Goal: Task Accomplishment & Management: Manage account settings

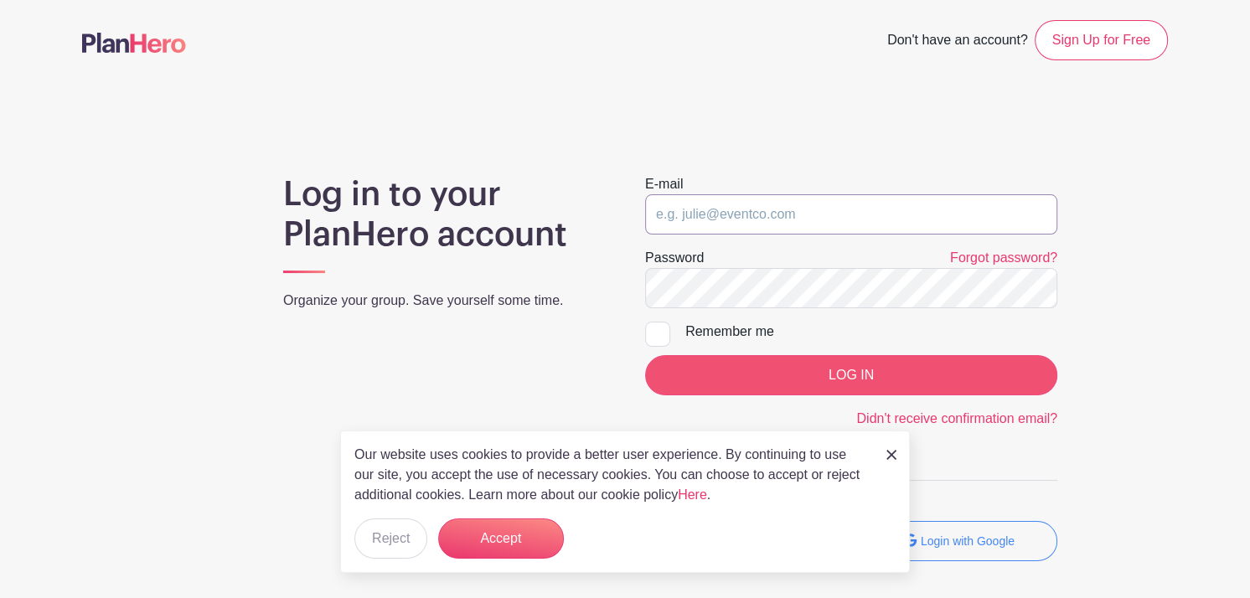
type input "[PERSON_NAME][EMAIL_ADDRESS][DOMAIN_NAME]"
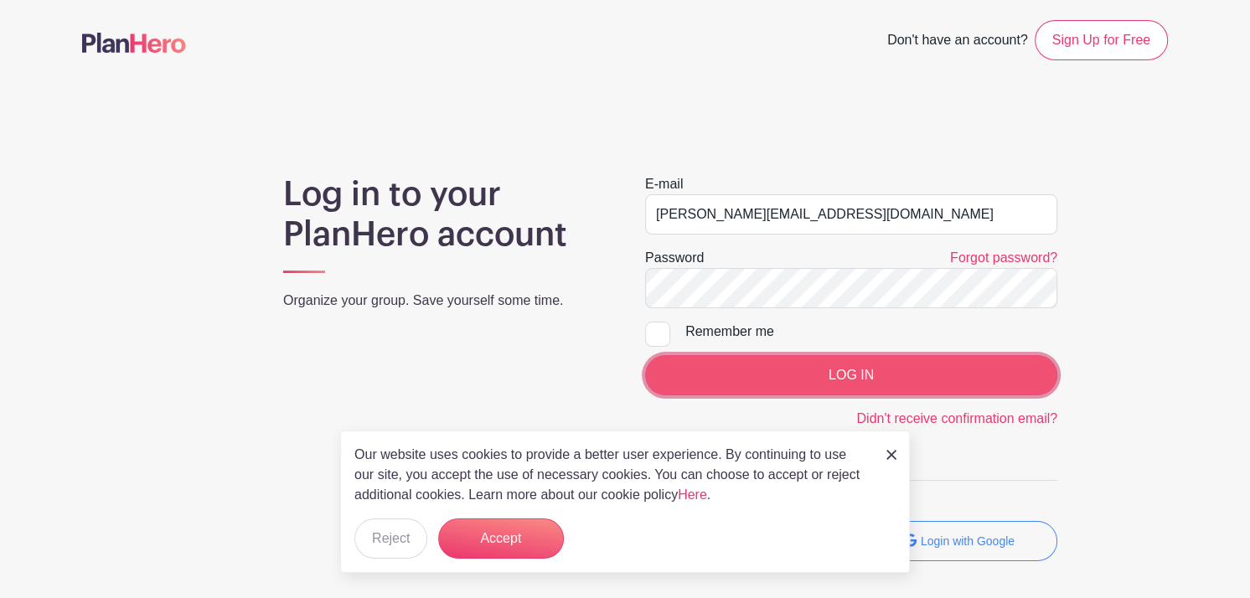
click at [942, 371] on input "LOG IN" at bounding box center [851, 375] width 412 height 40
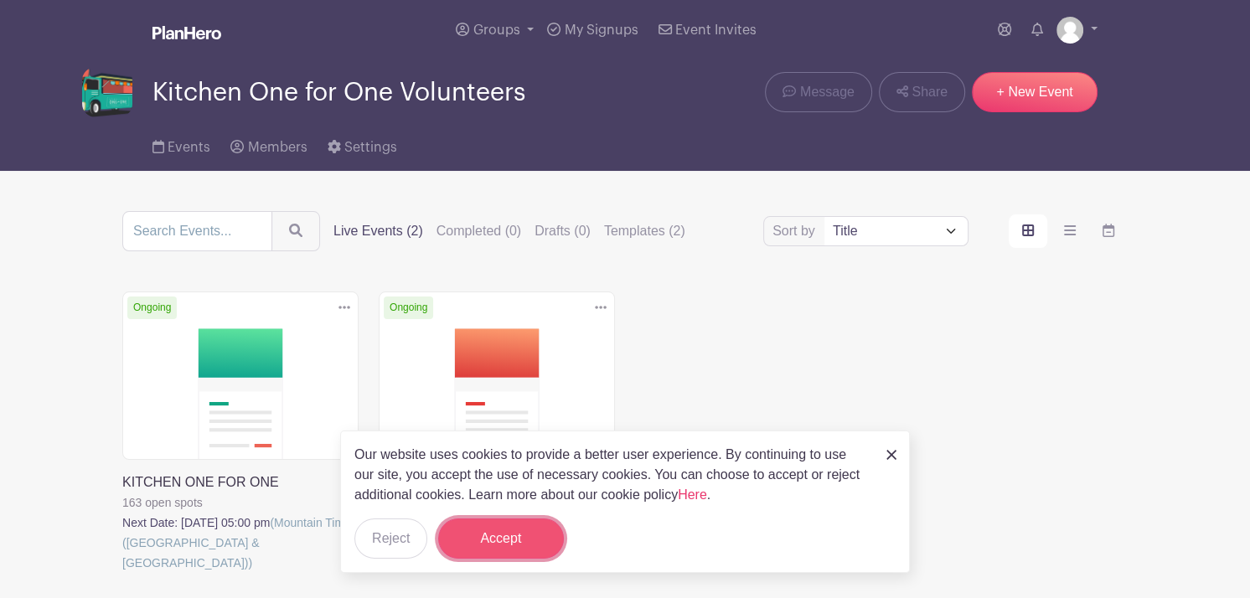
click at [484, 534] on button "Accept" at bounding box center [501, 538] width 126 height 40
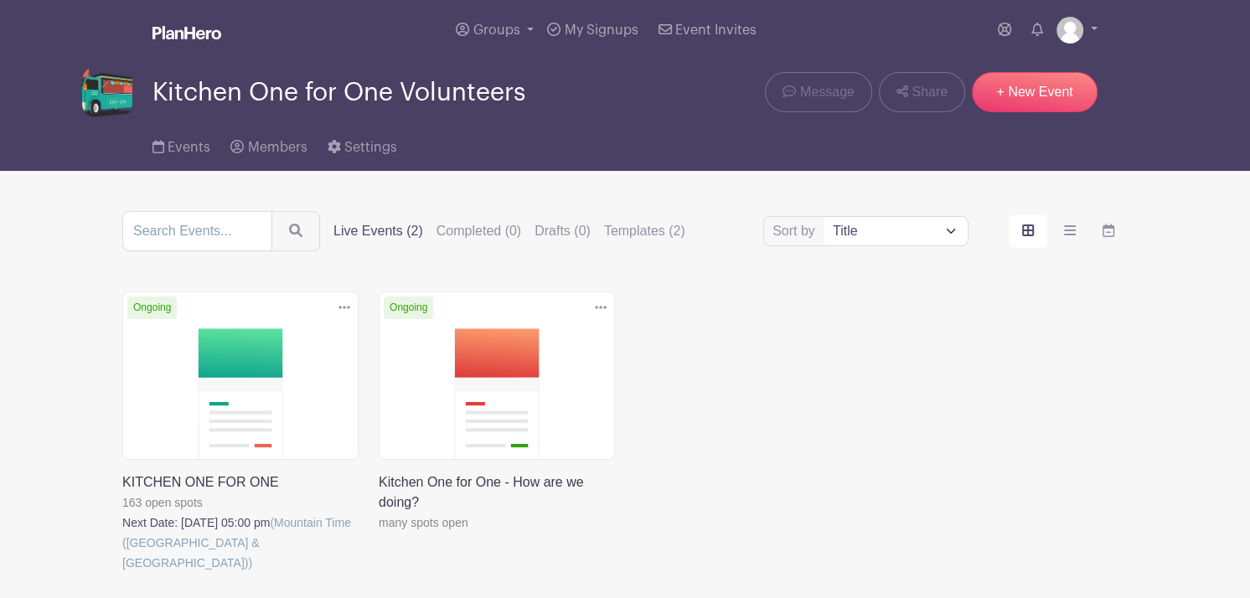
click at [838, 447] on div "Delete Event Are you sure? This event has signups associated with it. All signu…" at bounding box center [624, 455] width 1025 height 328
click at [1086, 32] on link at bounding box center [1076, 30] width 41 height 27
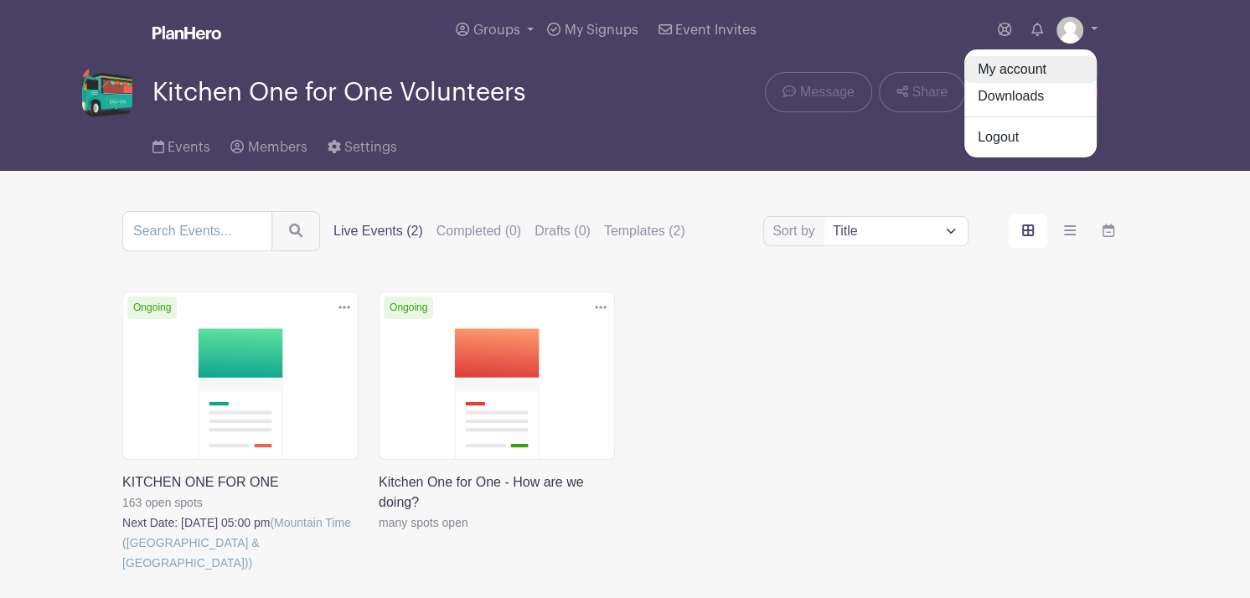
click at [1030, 67] on link "My account" at bounding box center [1030, 69] width 132 height 27
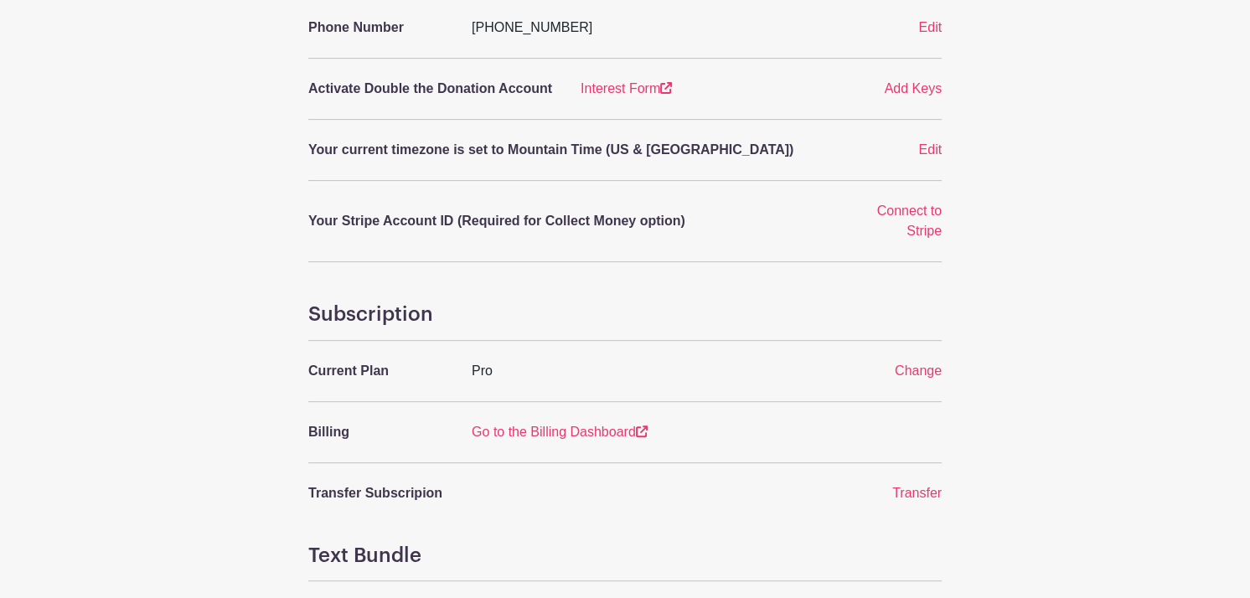
scroll to position [451, 0]
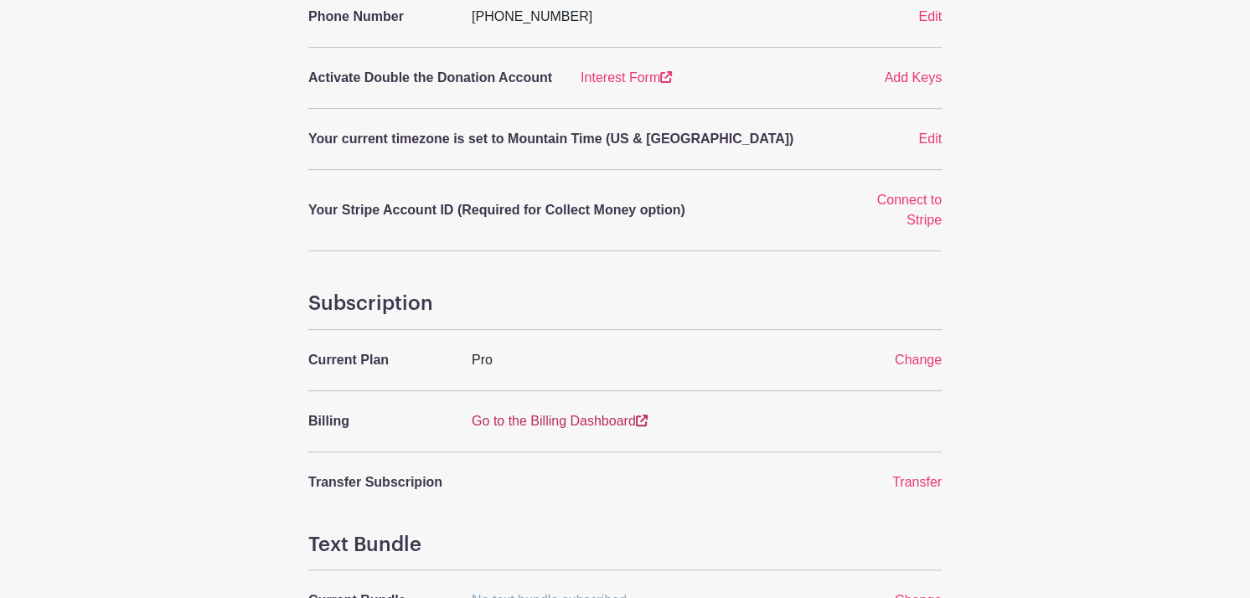
click at [594, 414] on link "Go to the Billing Dashboard" at bounding box center [560, 421] width 176 height 14
